Goal: Find specific page/section: Find specific page/section

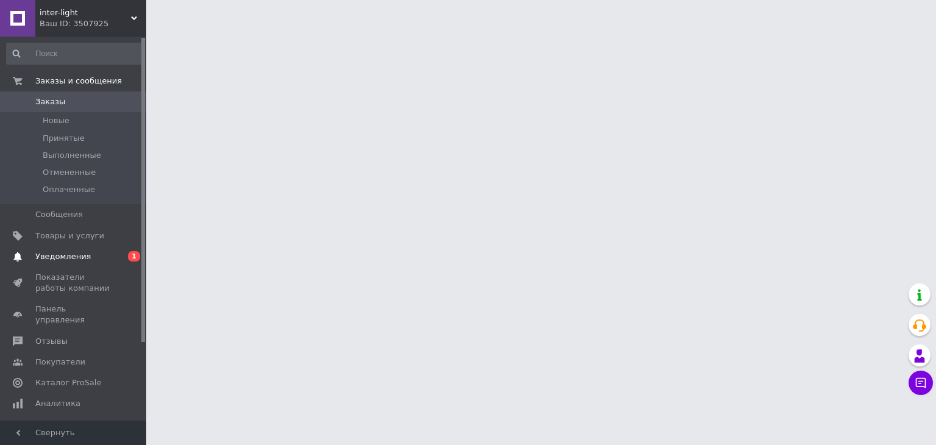
click at [80, 257] on span "Уведомления" at bounding box center [62, 256] width 55 height 11
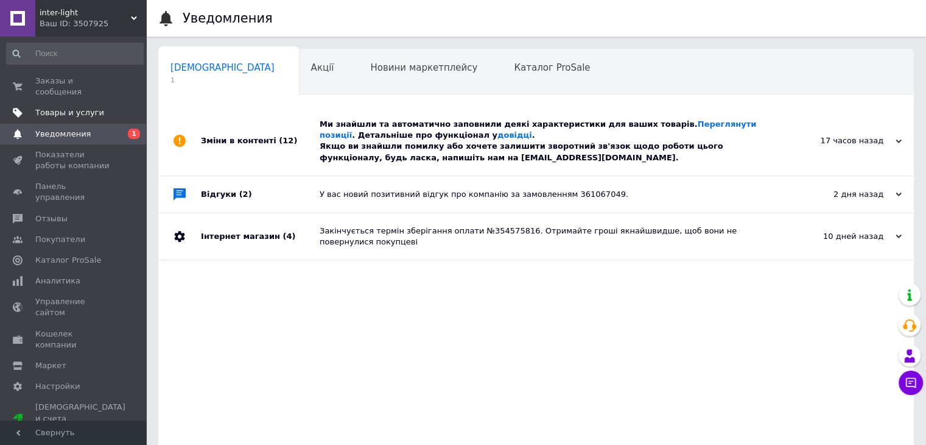
click at [67, 107] on span "Товары и услуги" at bounding box center [69, 112] width 69 height 11
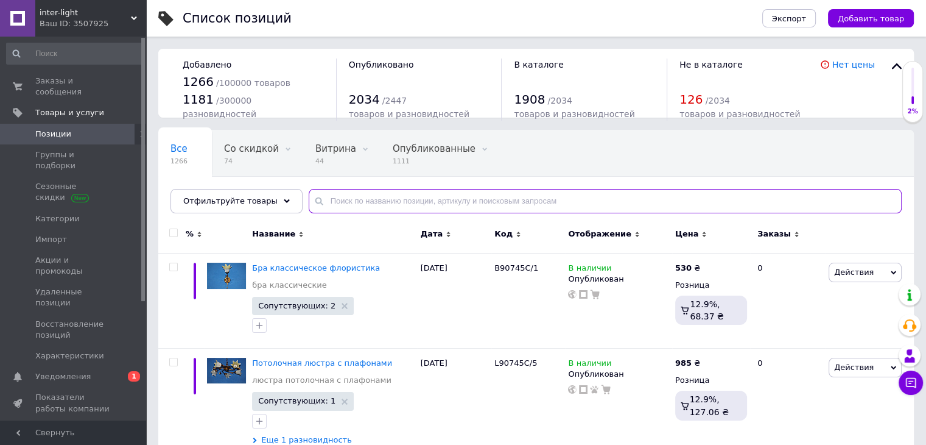
drag, startPoint x: 370, startPoint y: 202, endPoint x: 352, endPoint y: 205, distance: 18.0
click at [359, 205] on input "text" at bounding box center [605, 201] width 593 height 24
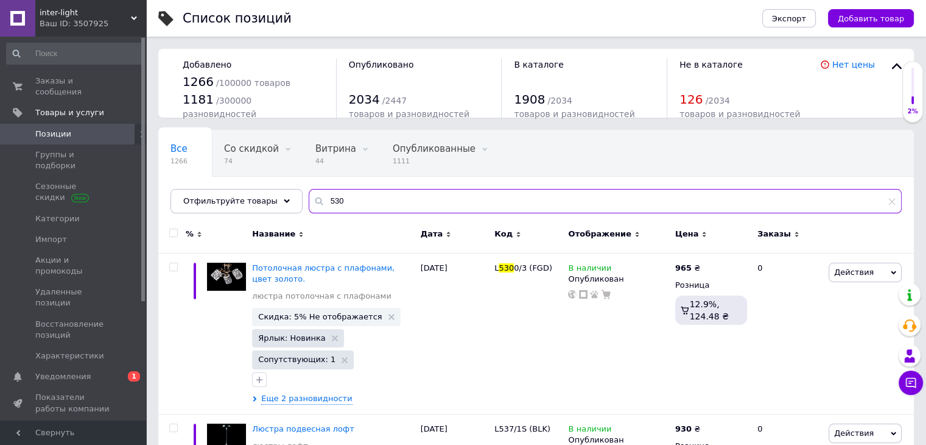
click at [344, 206] on input "530" at bounding box center [605, 201] width 593 height 24
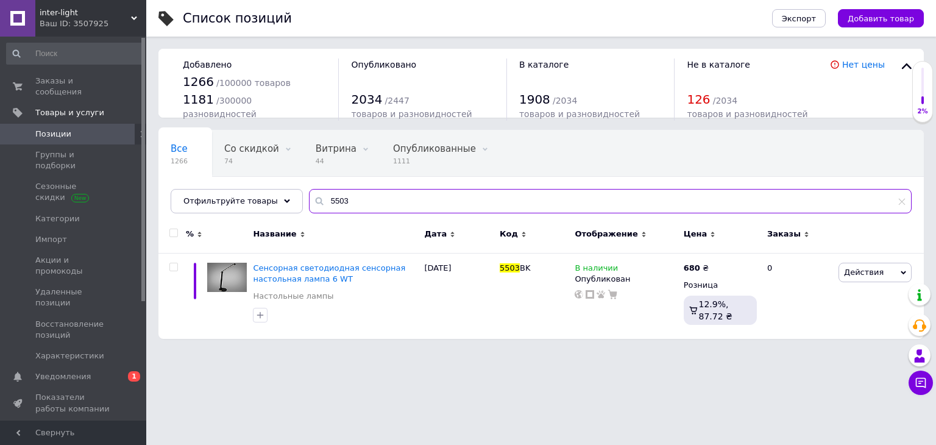
type input "5503"
